Goal: Find specific page/section: Find specific page/section

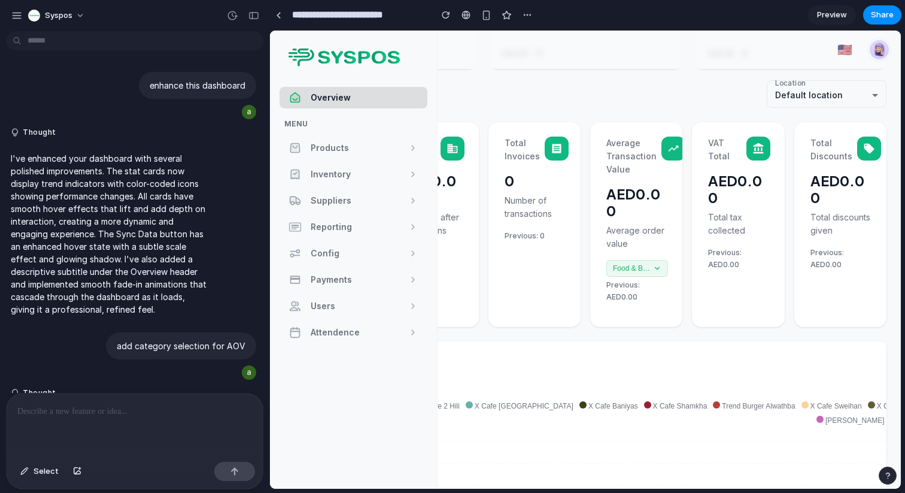
scroll to position [157, 0]
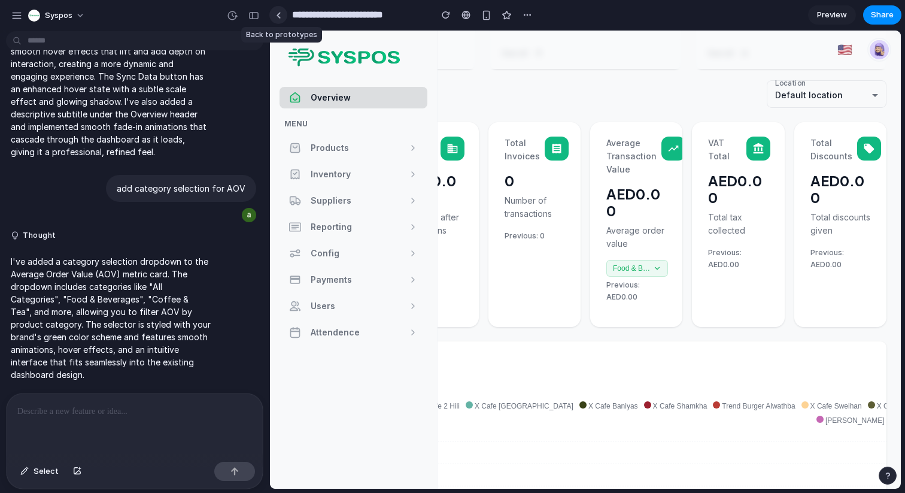
click at [279, 16] on div at bounding box center [278, 15] width 5 height 7
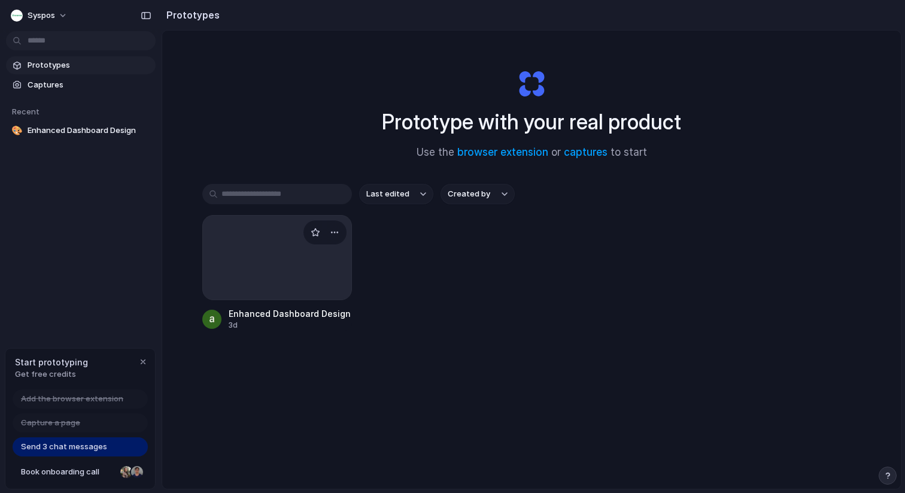
click at [267, 276] on div at bounding box center [277, 257] width 150 height 85
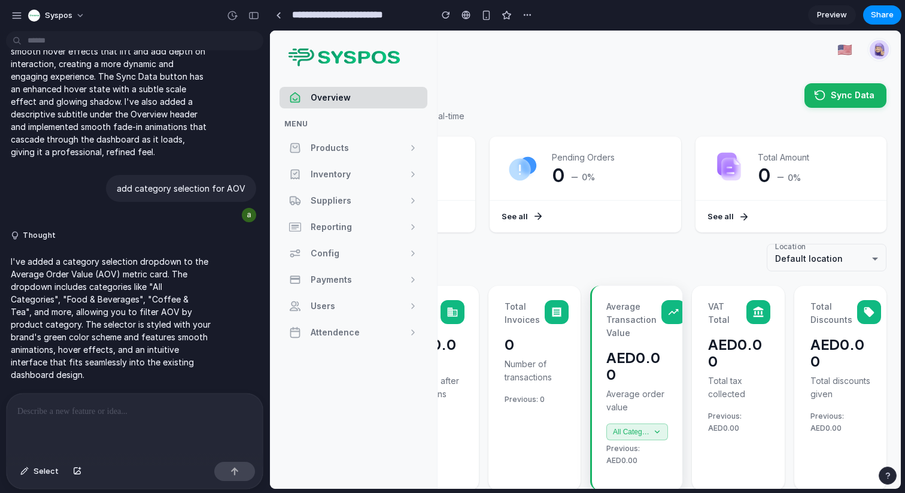
click at [642, 434] on span "All Categories" at bounding box center [632, 431] width 38 height 8
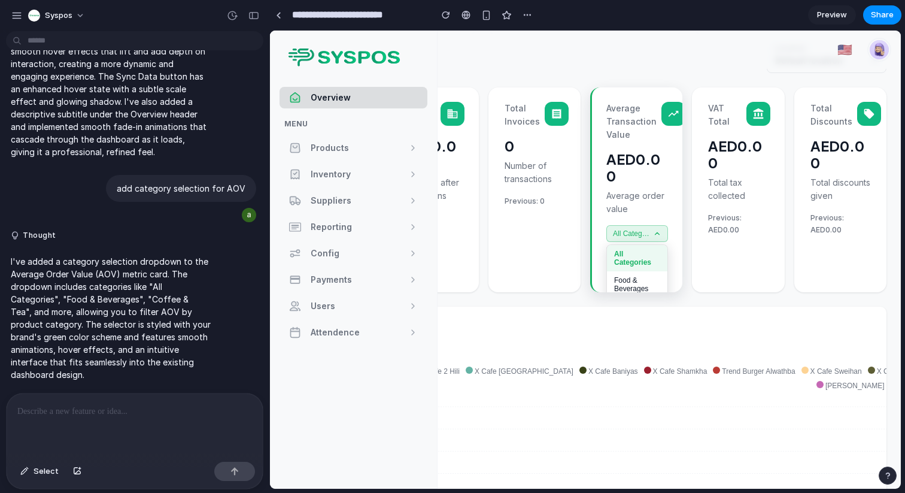
click at [659, 238] on button "All Categories" at bounding box center [637, 233] width 62 height 17
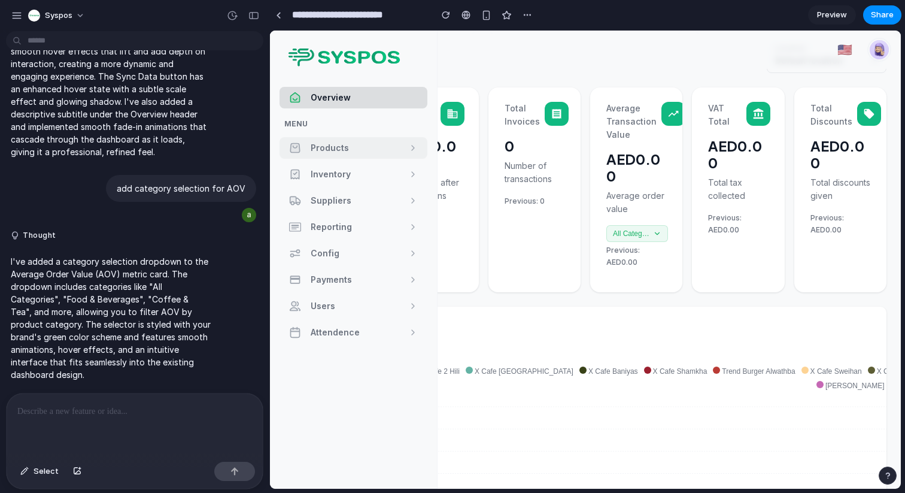
click at [336, 153] on span "Products" at bounding box center [355, 148] width 88 height 14
